Goal: Information Seeking & Learning: Learn about a topic

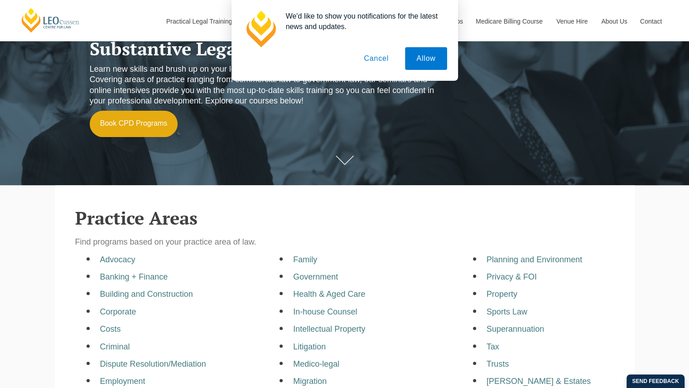
click at [374, 59] on button "Cancel" at bounding box center [377, 58] width 48 height 23
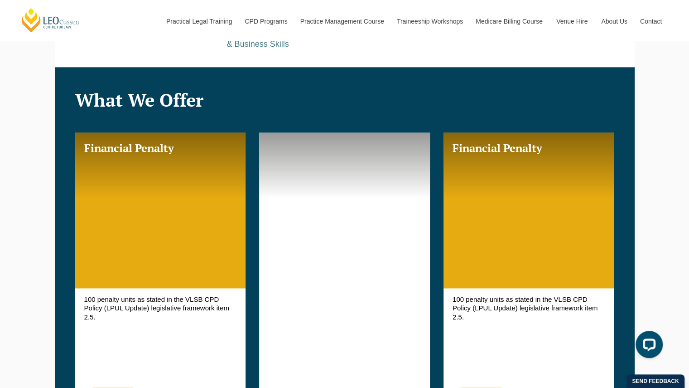
scroll to position [408, 0]
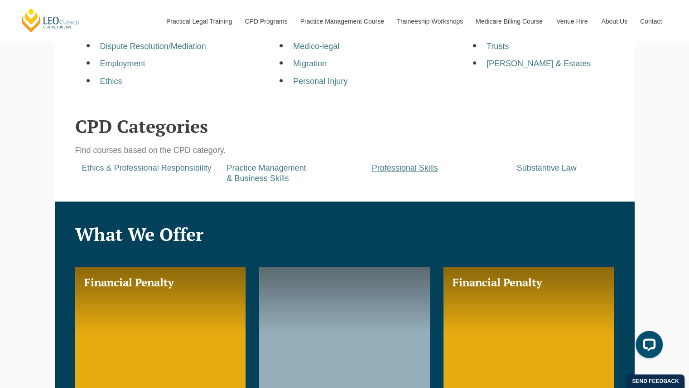
click at [419, 172] on a=pages/cpd-programs&taxons=pages/cpd-programs/cpd-category/professional-skills&_gl=1*1y6u72b*_gcl_au*MTMxMjI3NzMzLjE3NTY5NTY0NzQ "Professional Skills" at bounding box center [405, 167] width 66 height 9
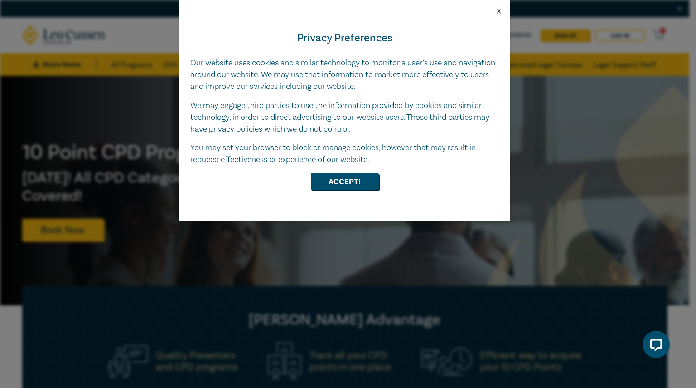
click at [500, 12] on button "Close" at bounding box center [499, 11] width 8 height 8
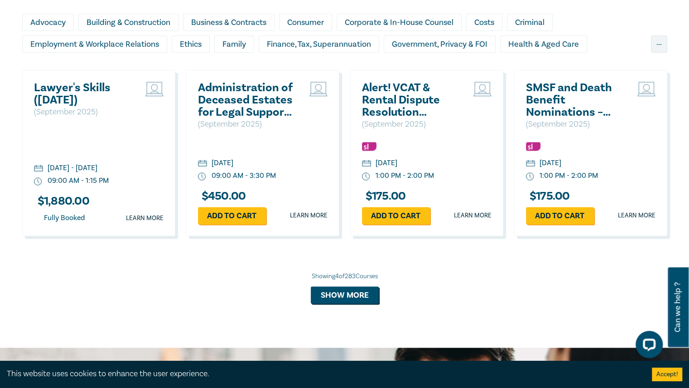
scroll to position [635, 0]
